Goal: Information Seeking & Learning: Learn about a topic

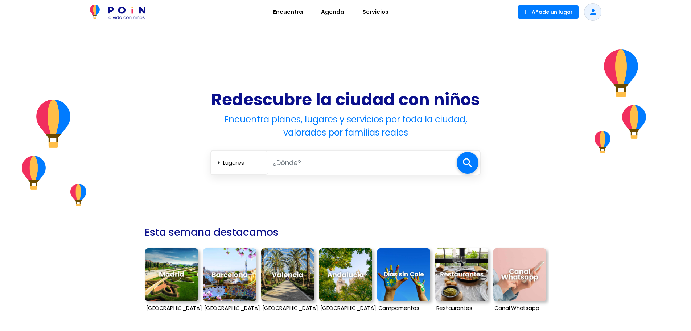
click at [173, 269] on img at bounding box center [171, 274] width 53 height 53
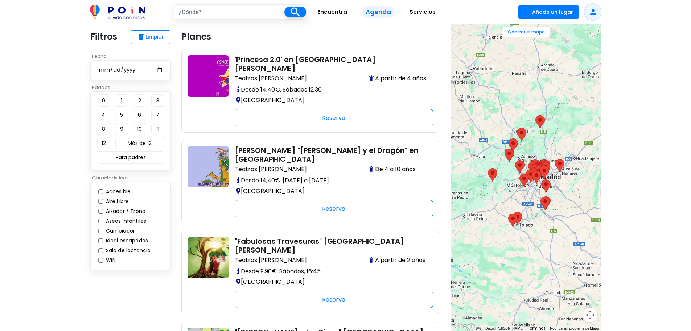
click at [157, 70] on input "date" at bounding box center [130, 69] width 65 height 9
type input "[DATE]"
type input "[GEOGRAPHIC_DATA]"
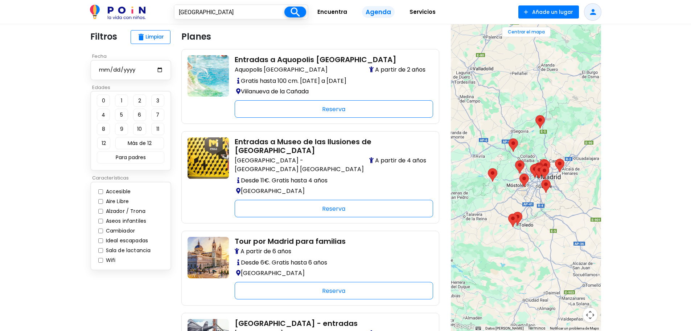
click at [104, 100] on button "0" at bounding box center [103, 100] width 13 height 12
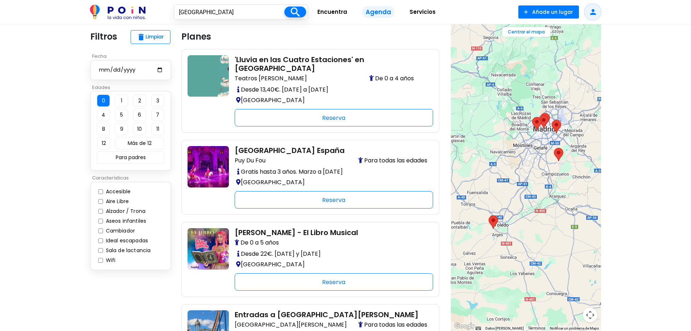
click at [159, 101] on button "3" at bounding box center [157, 100] width 13 height 12
click at [102, 241] on input "Ideal escapadas" at bounding box center [100, 240] width 5 height 5
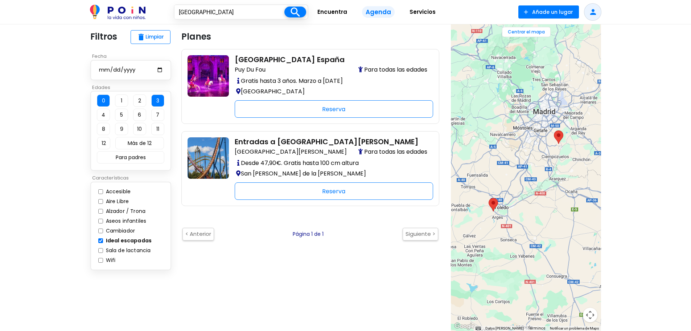
click at [102, 241] on input "Ideal escapadas" at bounding box center [100, 240] width 5 height 5
checkbox input "false"
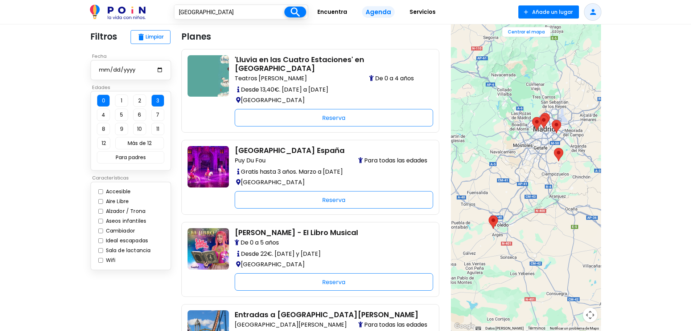
click at [102, 249] on input "Sala de lactancia" at bounding box center [100, 250] width 5 height 5
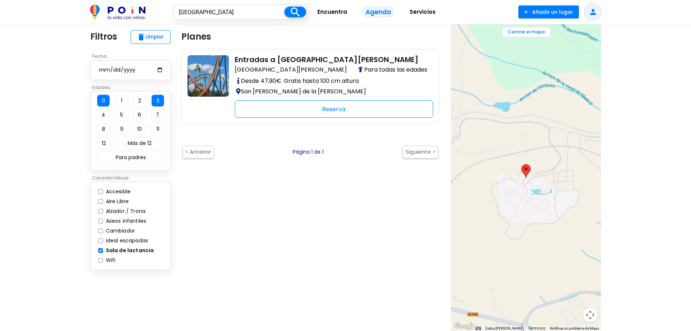
click at [102, 249] on input "Sala de lactancia" at bounding box center [100, 250] width 5 height 5
checkbox input "false"
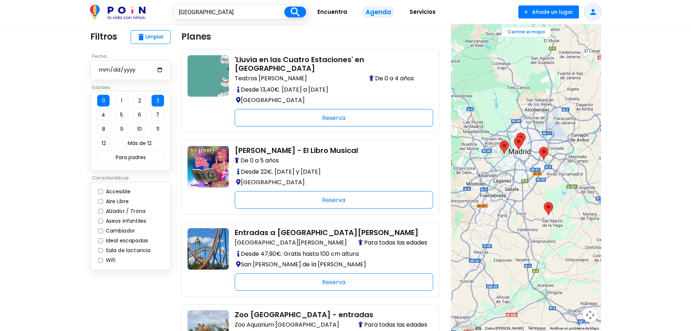
drag, startPoint x: 568, startPoint y: 124, endPoint x: 569, endPoint y: 208, distance: 84.2
click at [569, 208] on div at bounding box center [526, 177] width 150 height 306
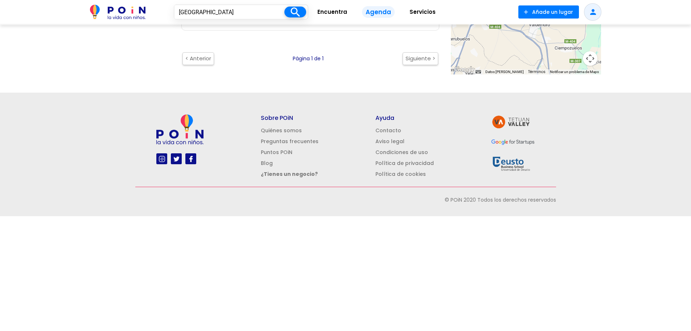
scroll to position [435, 0]
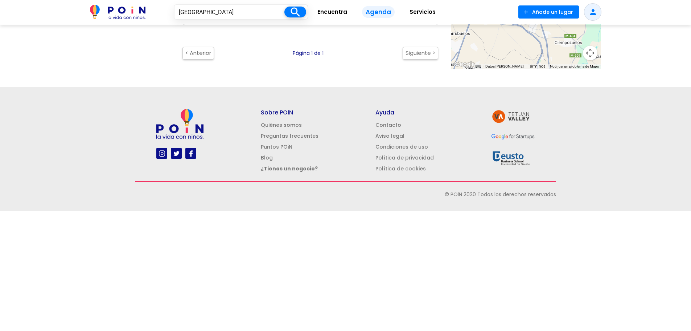
click at [273, 121] on link "Quiénes somos" at bounding box center [281, 124] width 41 height 7
